Goal: Information Seeking & Learning: Learn about a topic

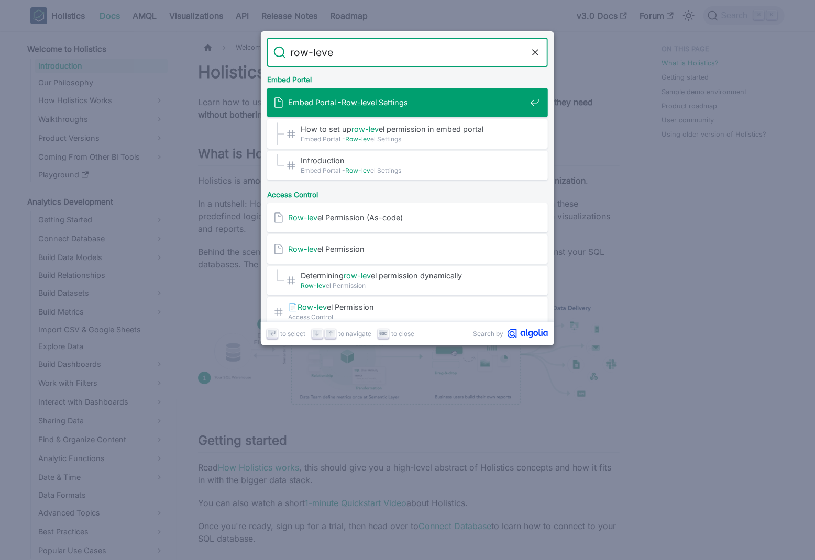
type input "row-level"
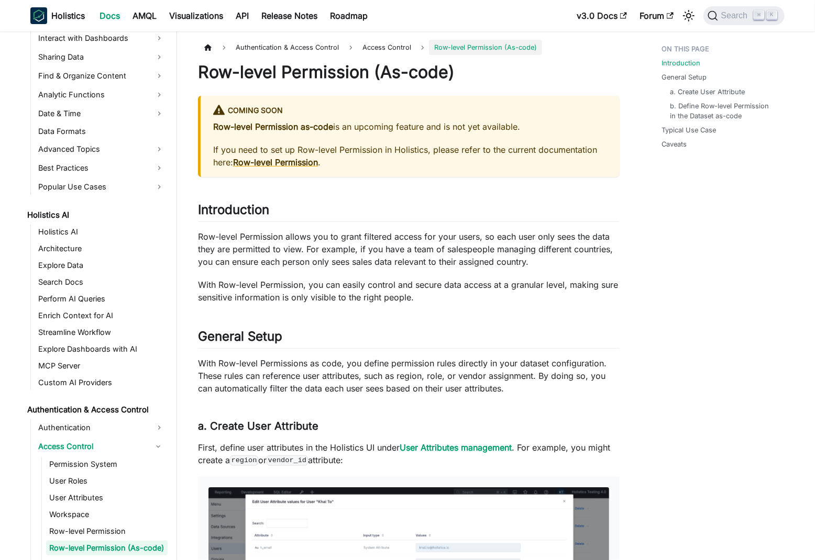
click at [324, 126] on strong "Row-level Permission as-code" at bounding box center [273, 126] width 120 height 10
click at [403, 148] on p "If you need to set up Row-level Permission in Holistics, please refer to the cu…" at bounding box center [410, 155] width 394 height 25
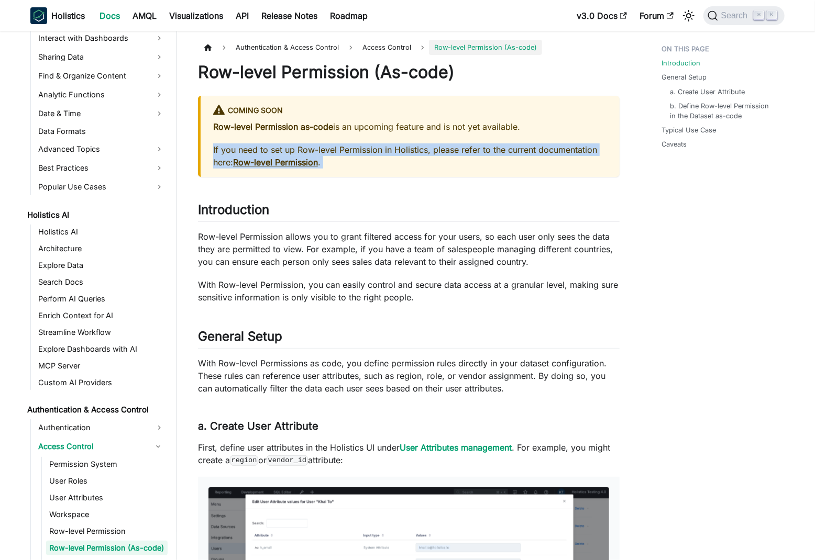
click at [403, 148] on p "If you need to set up Row-level Permission in Holistics, please refer to the cu…" at bounding box center [410, 155] width 394 height 25
click at [420, 148] on p "If you need to set up Row-level Permission in Holistics, please refer to the cu…" at bounding box center [410, 155] width 394 height 25
